Goal: Task Accomplishment & Management: Use online tool/utility

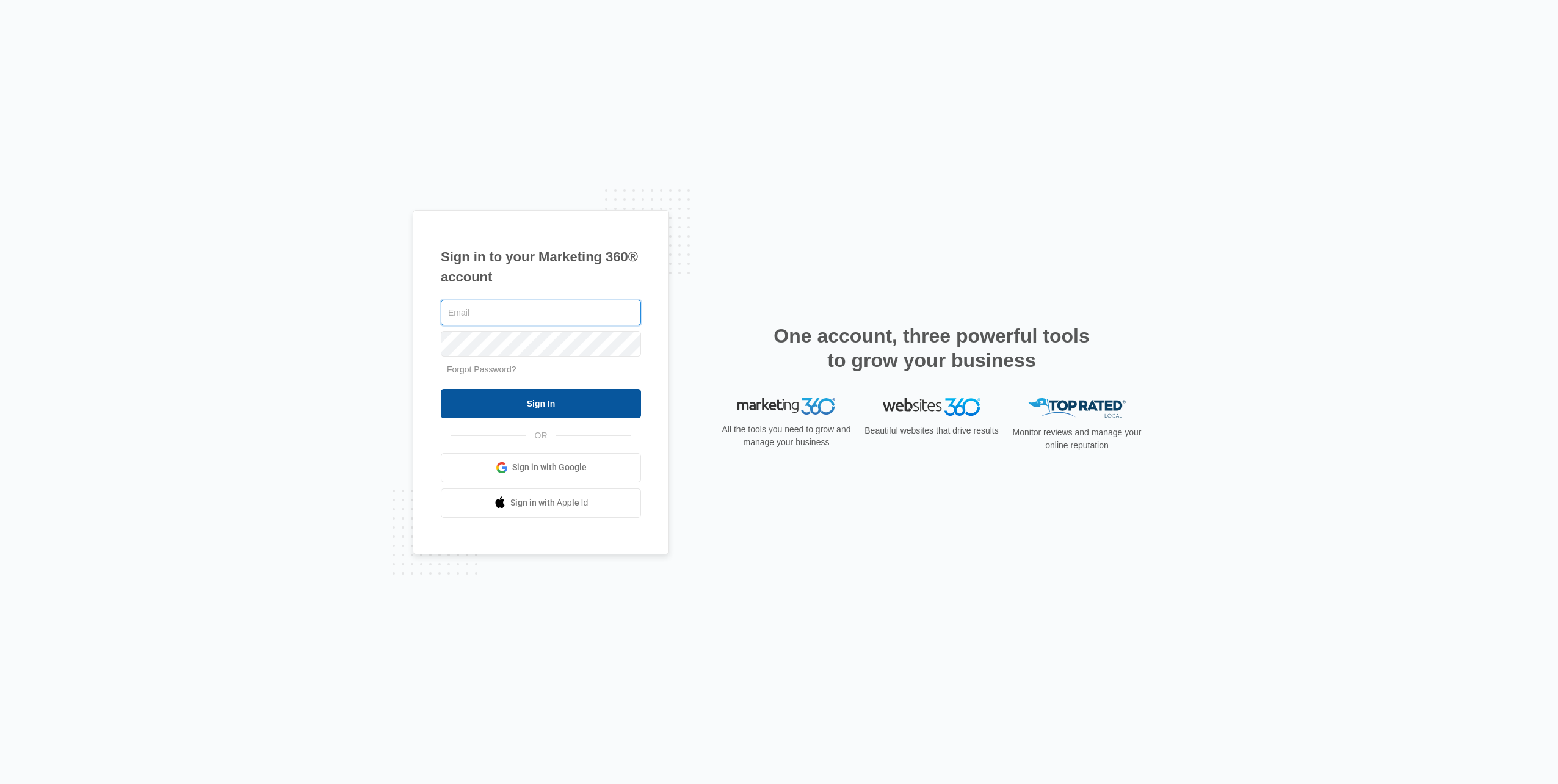
type input "[EMAIL_ADDRESS][DOMAIN_NAME]"
click at [566, 411] on input "Sign In" at bounding box center [542, 404] width 201 height 29
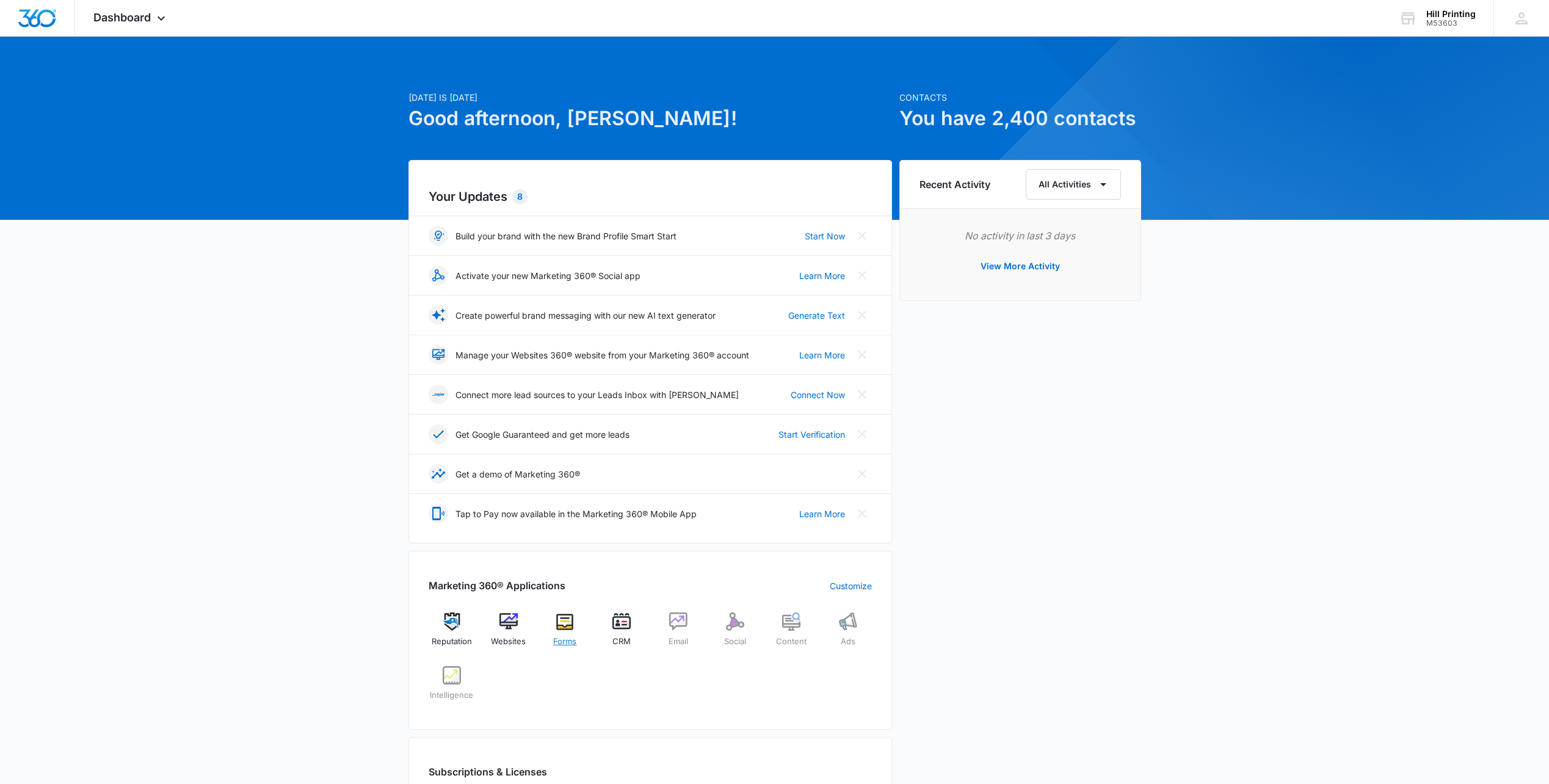
click at [563, 616] on img at bounding box center [565, 622] width 18 height 18
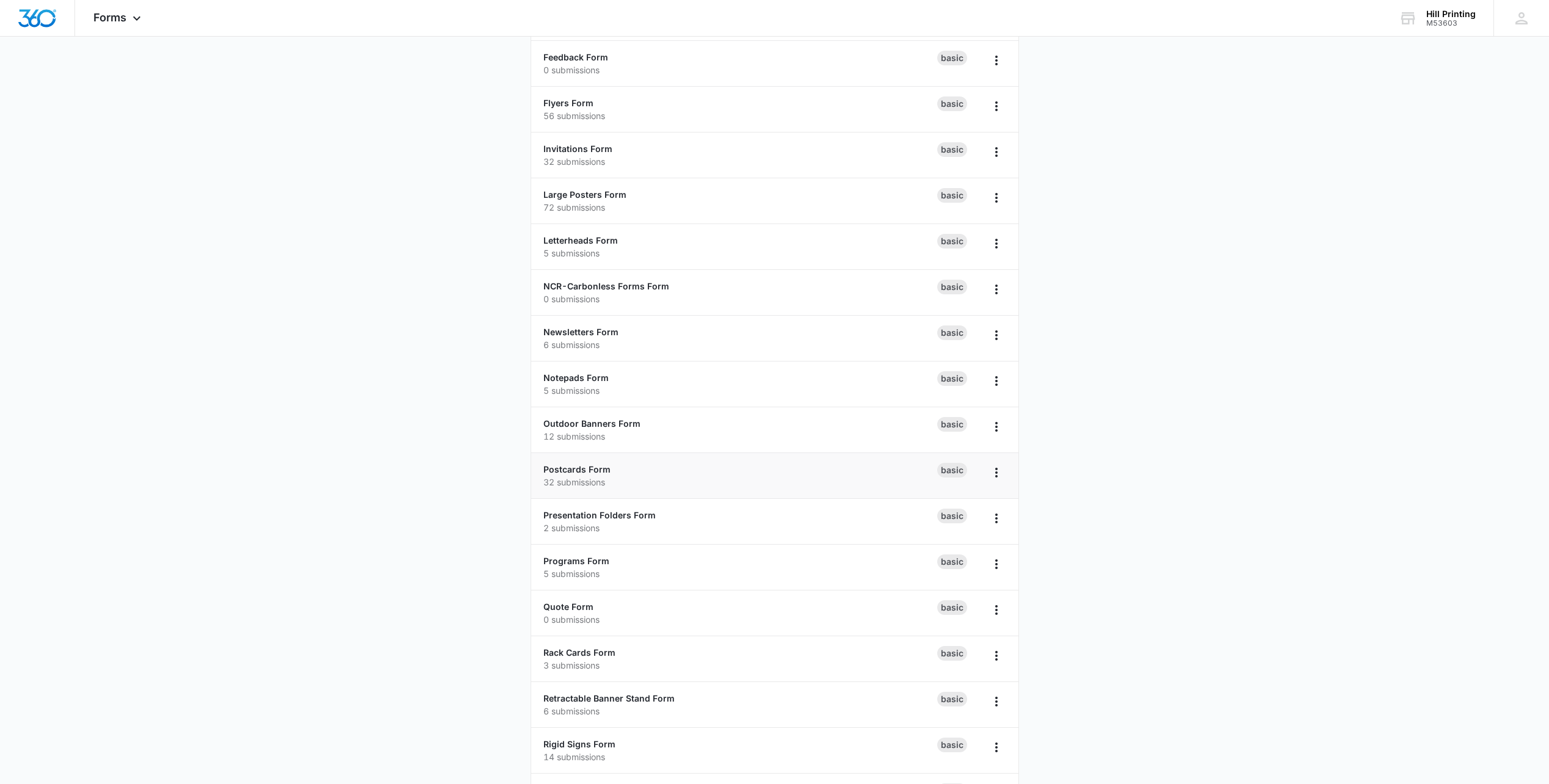
scroll to position [550, 0]
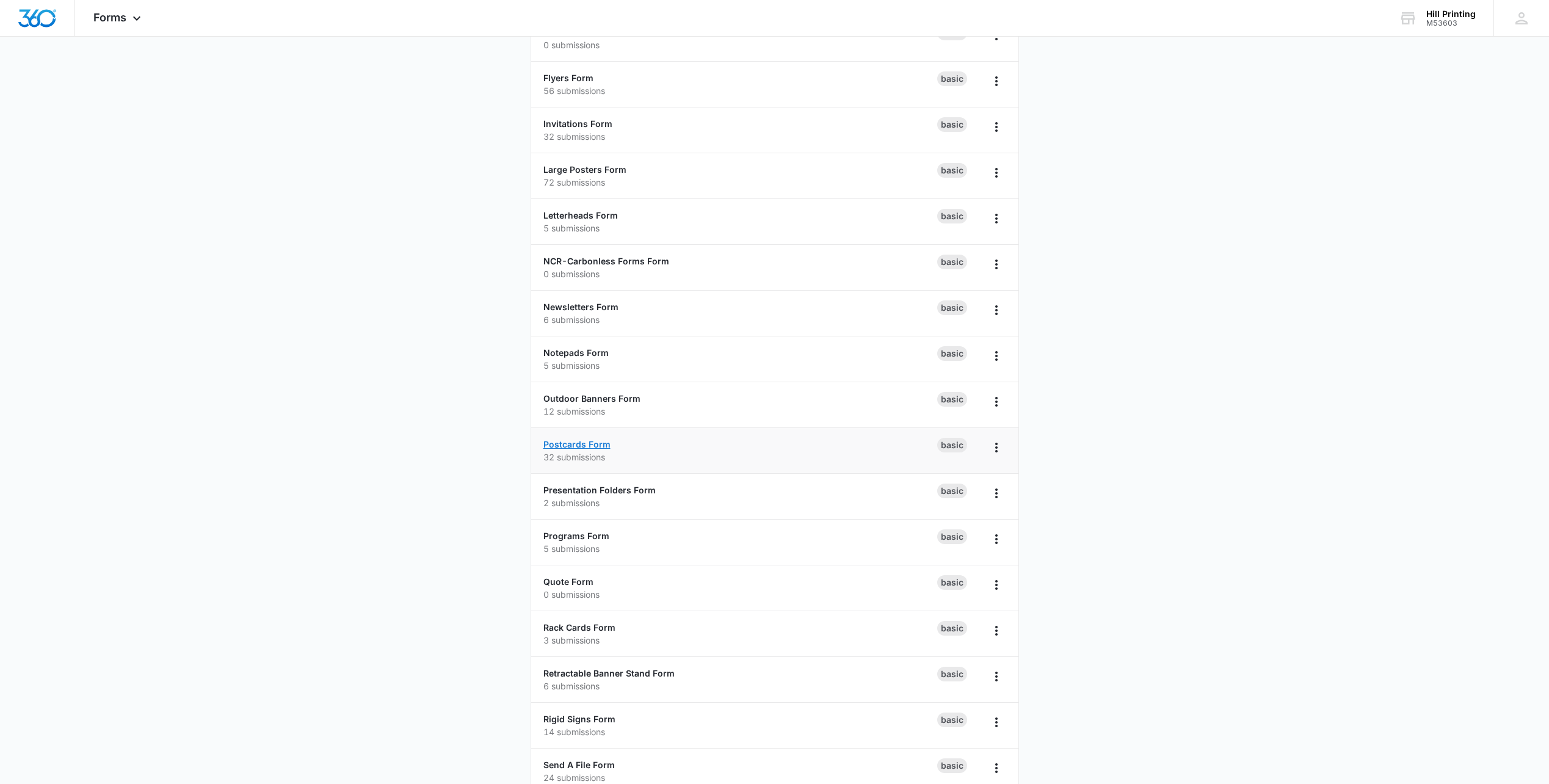
click at [571, 442] on link "Postcards Form" at bounding box center [577, 444] width 67 height 10
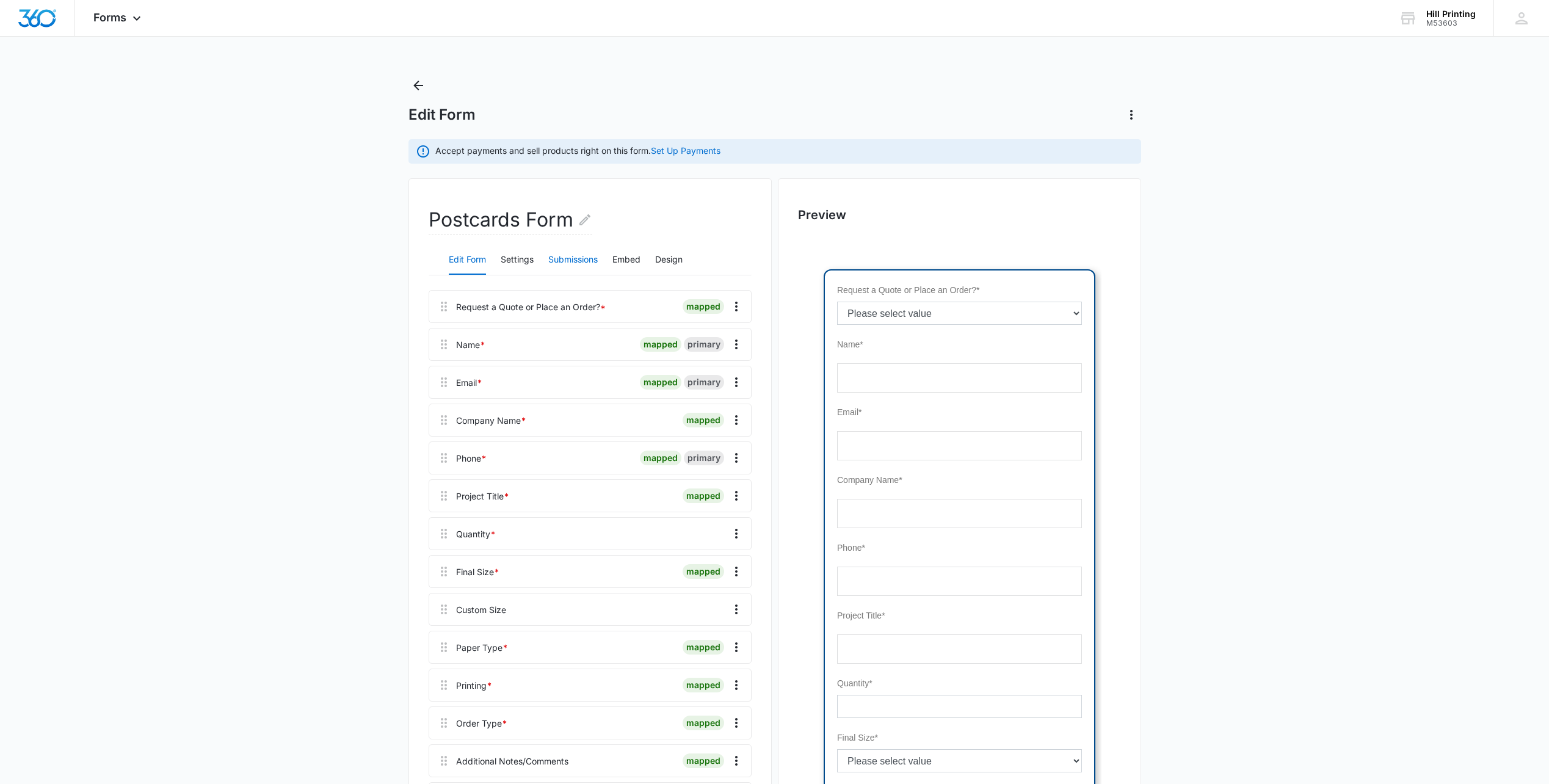
click at [571, 260] on button "Submissions" at bounding box center [573, 260] width 49 height 29
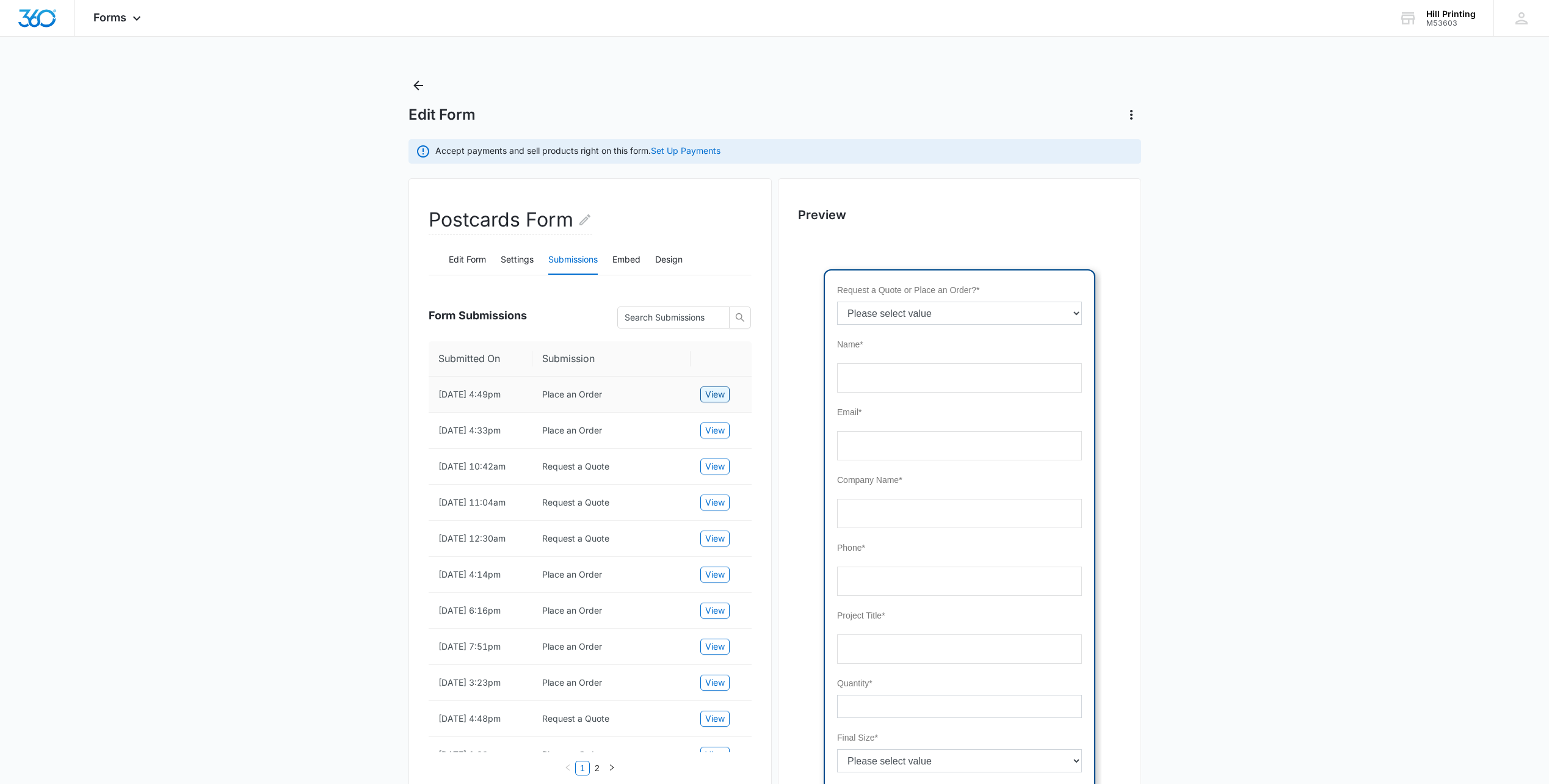
click at [714, 396] on span "View" at bounding box center [715, 394] width 19 height 14
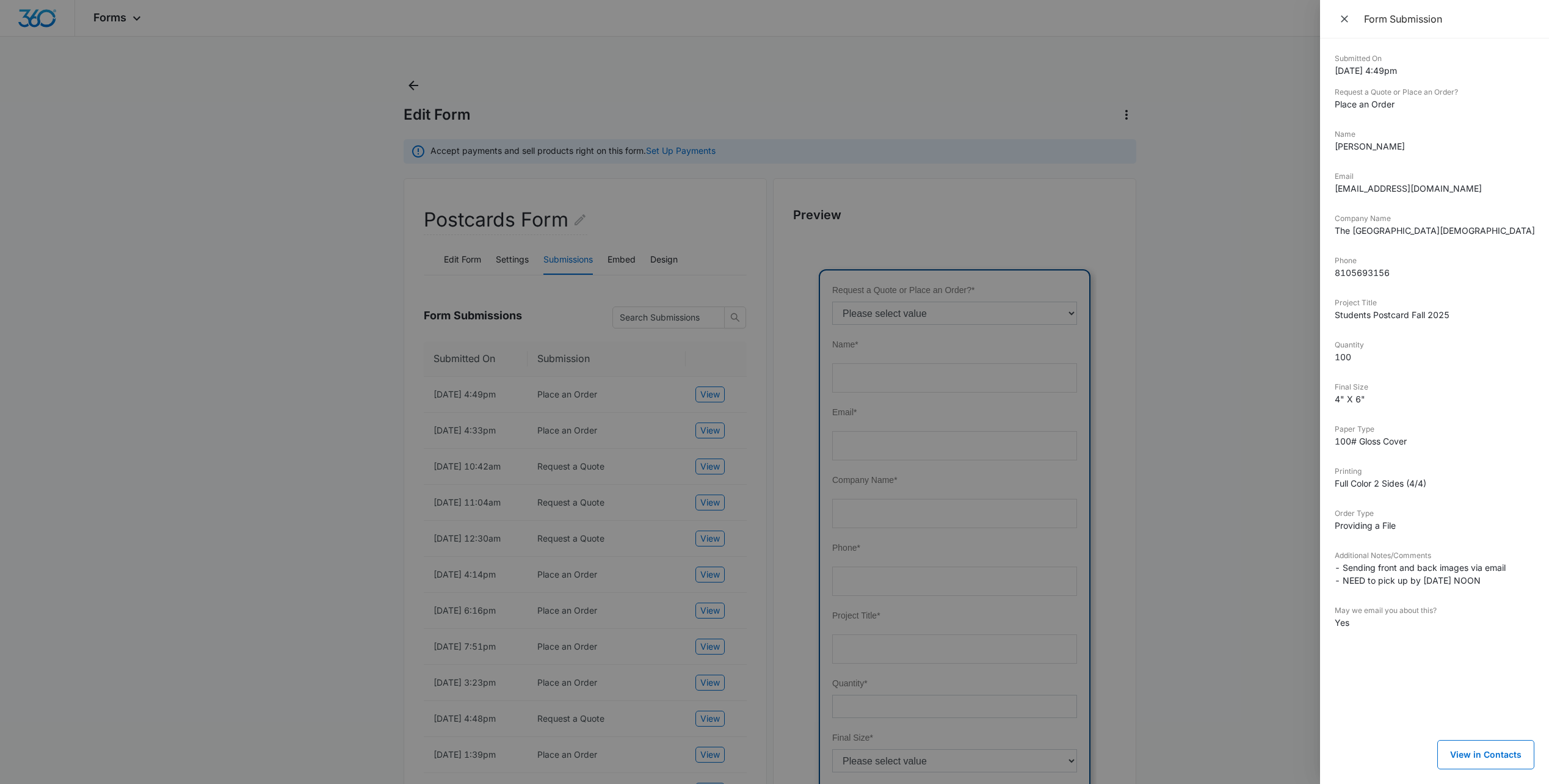
click at [598, 421] on div at bounding box center [774, 392] width 1549 height 784
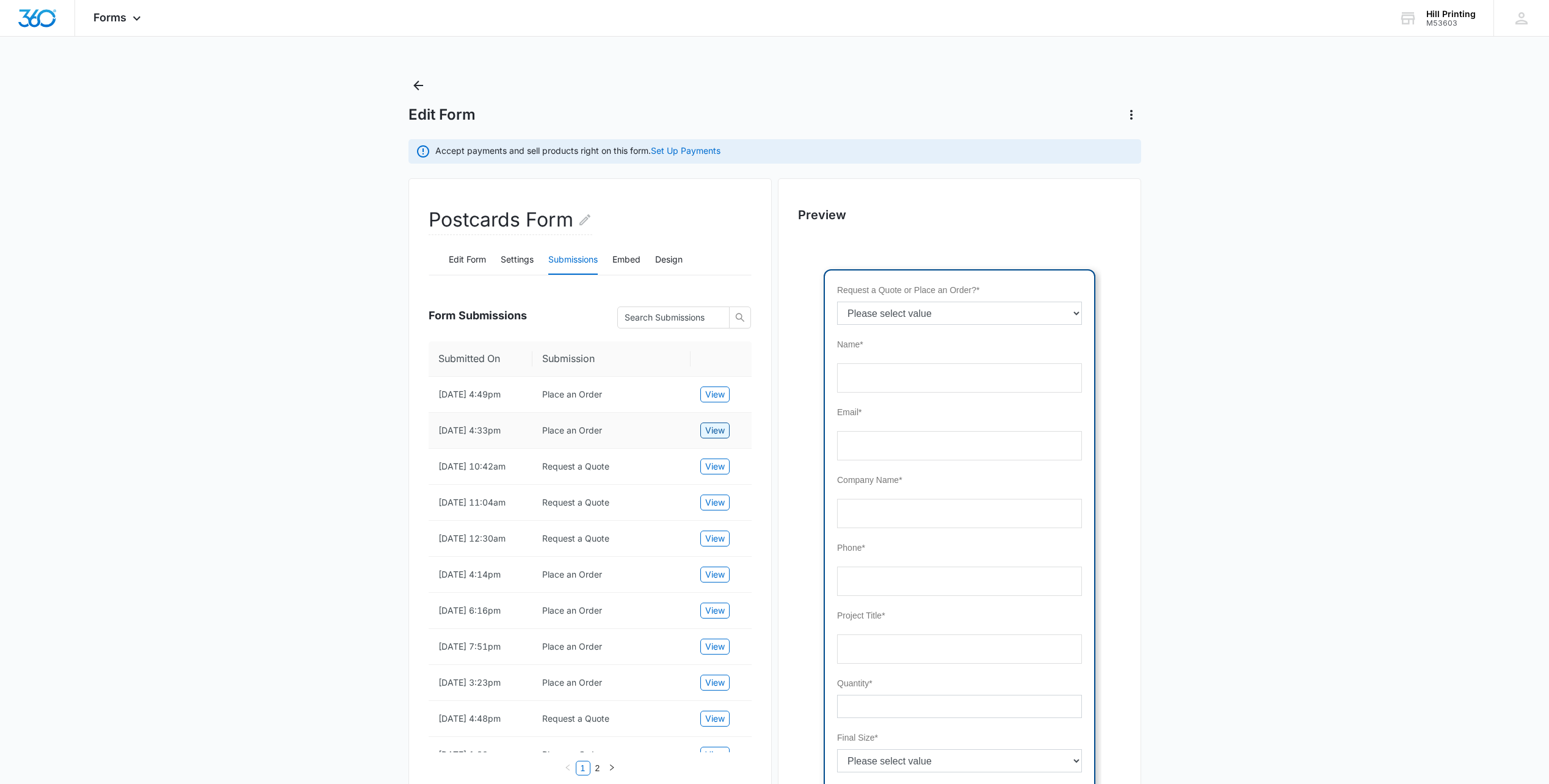
click at [717, 431] on span "View" at bounding box center [715, 430] width 19 height 14
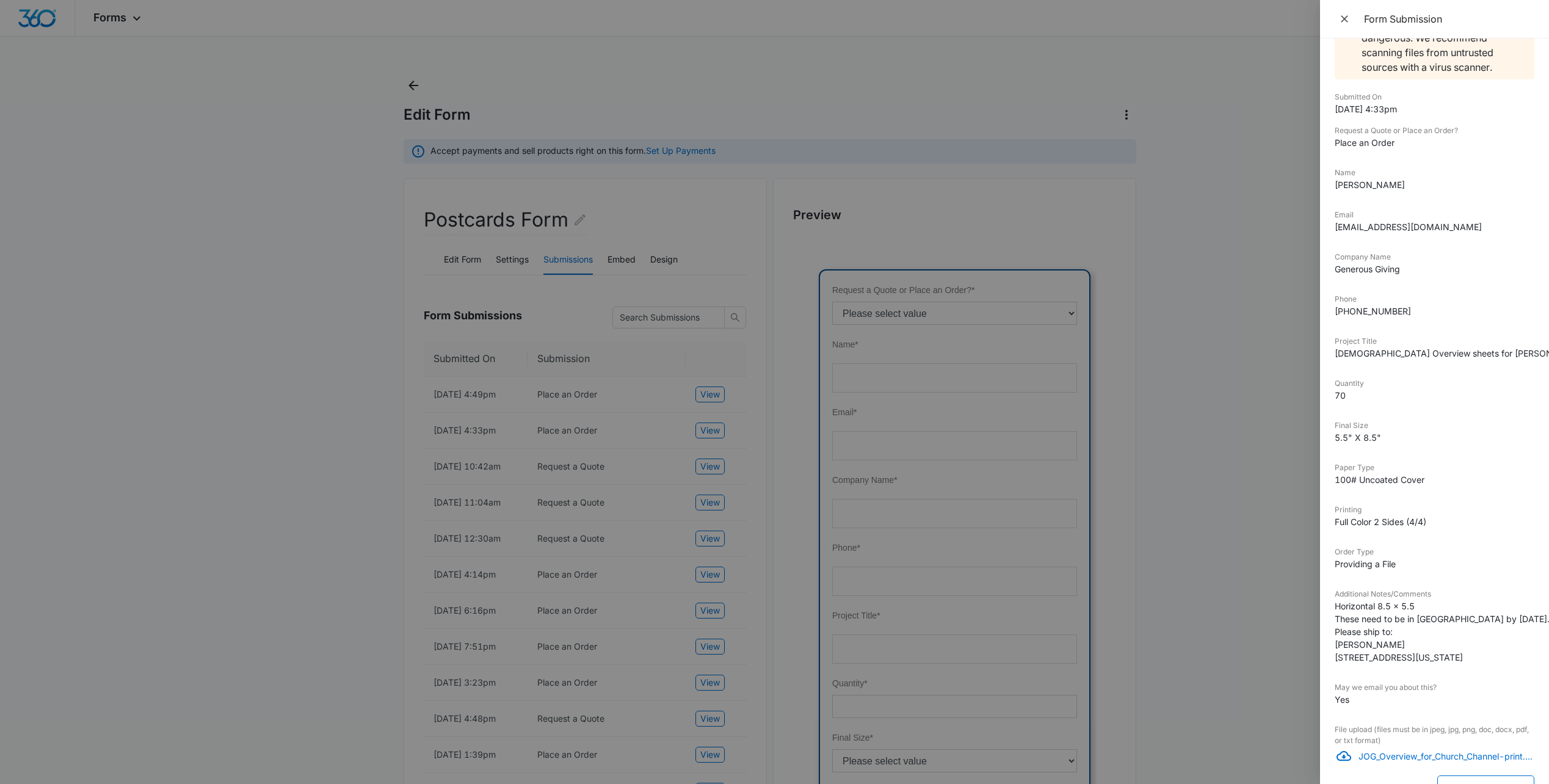
scroll to position [85, 0]
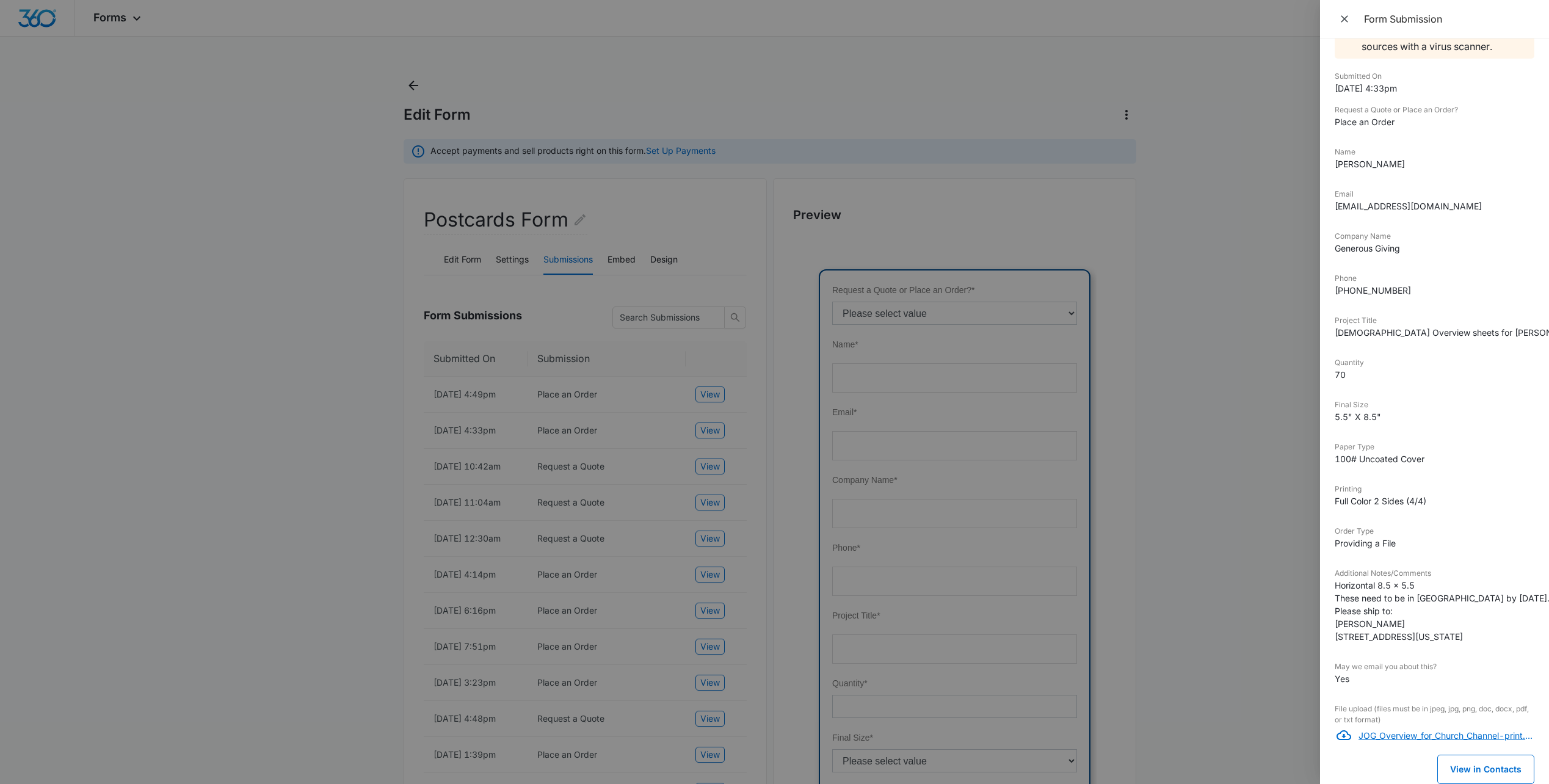
click at [1407, 729] on p "JOG_Overview_for_Church_Channel-print.pdf" at bounding box center [1446, 736] width 176 height 13
